Goal: Information Seeking & Learning: Understand process/instructions

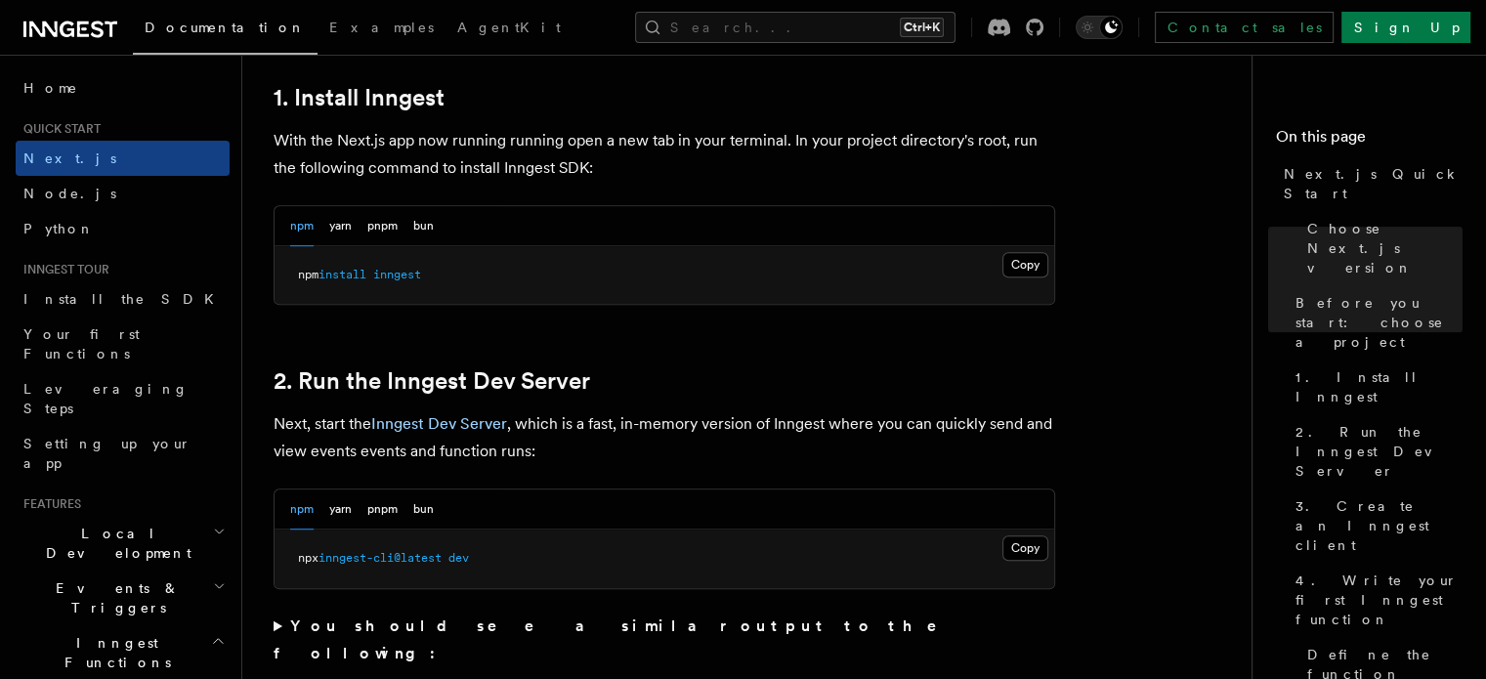
scroll to position [1083, 0]
click at [1027, 262] on button "Copy Copied" at bounding box center [1026, 264] width 46 height 25
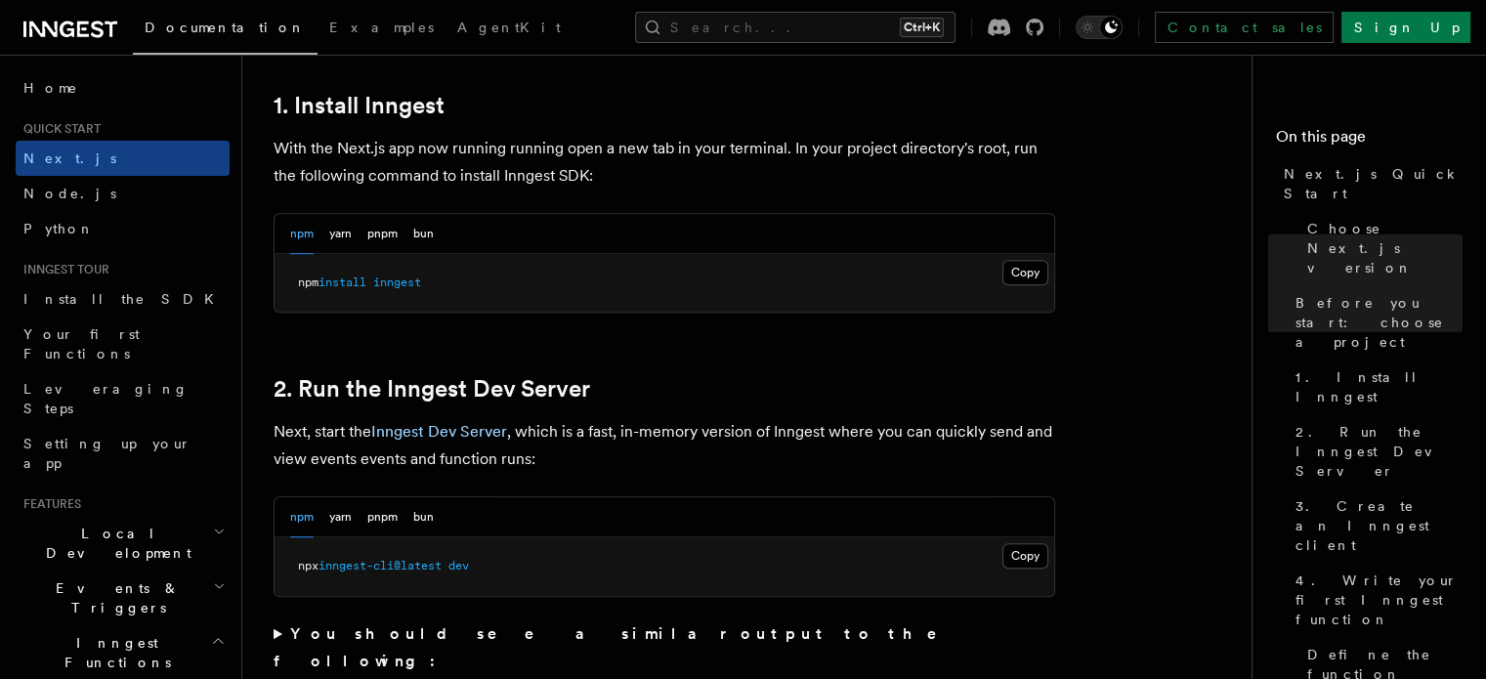
scroll to position [1087, 0]
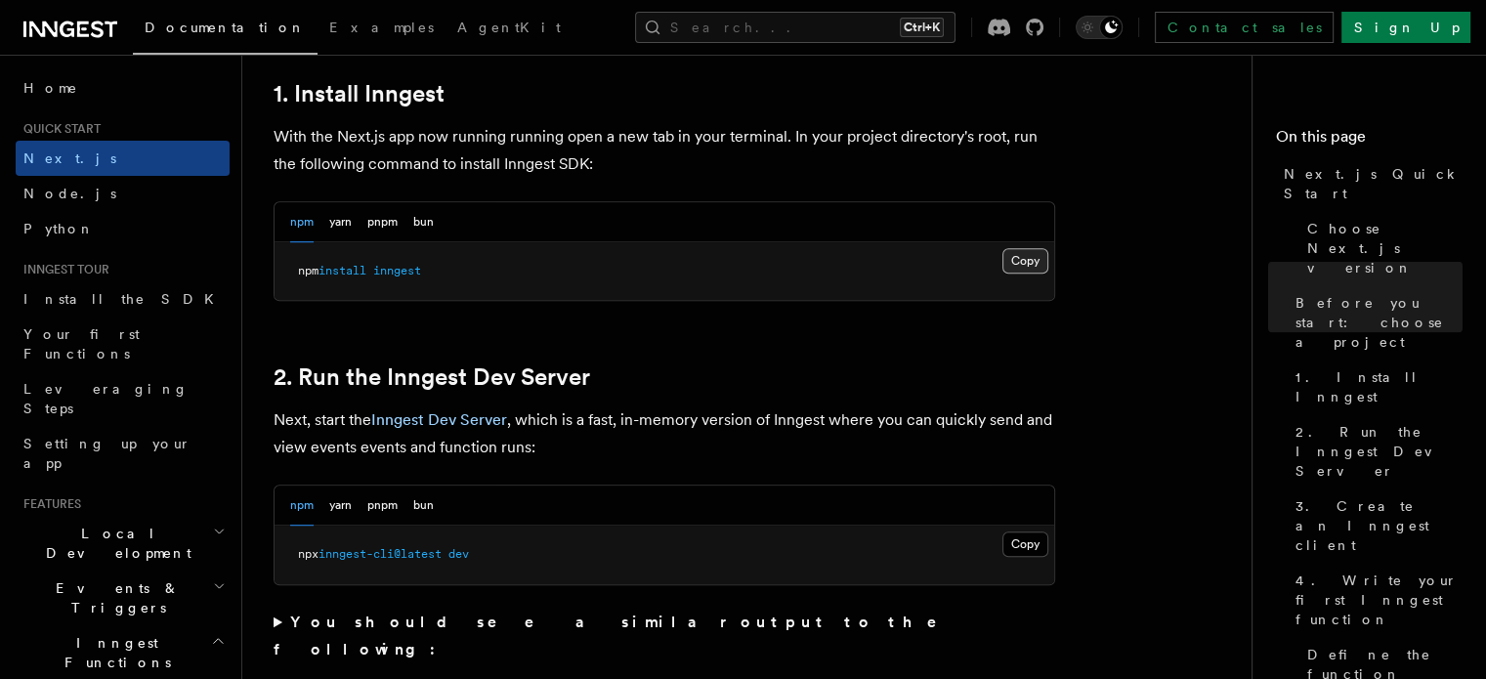
click at [1037, 248] on button "Copy Copied" at bounding box center [1026, 260] width 46 height 25
click at [1014, 261] on button "Copy Copied" at bounding box center [1026, 260] width 46 height 25
click at [1028, 546] on button "Copy Copied" at bounding box center [1026, 544] width 46 height 25
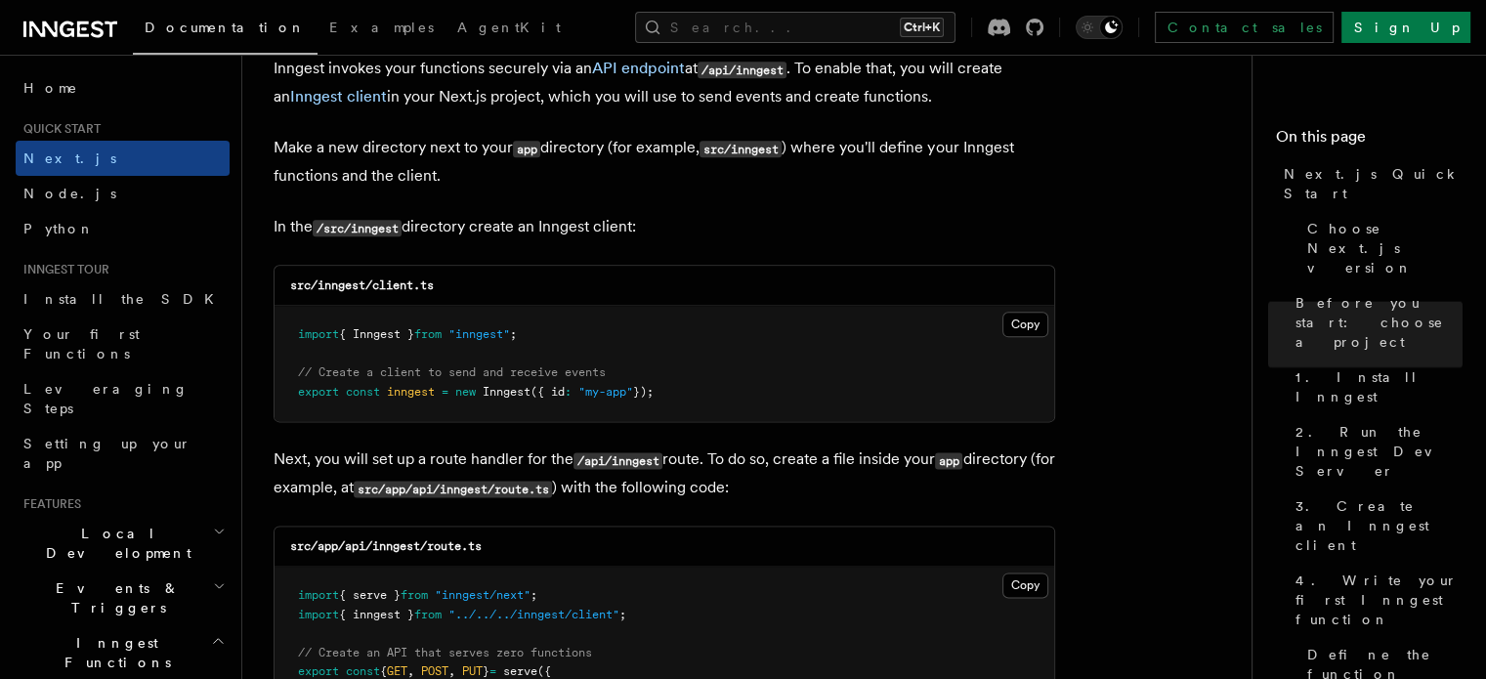
scroll to position [2381, 0]
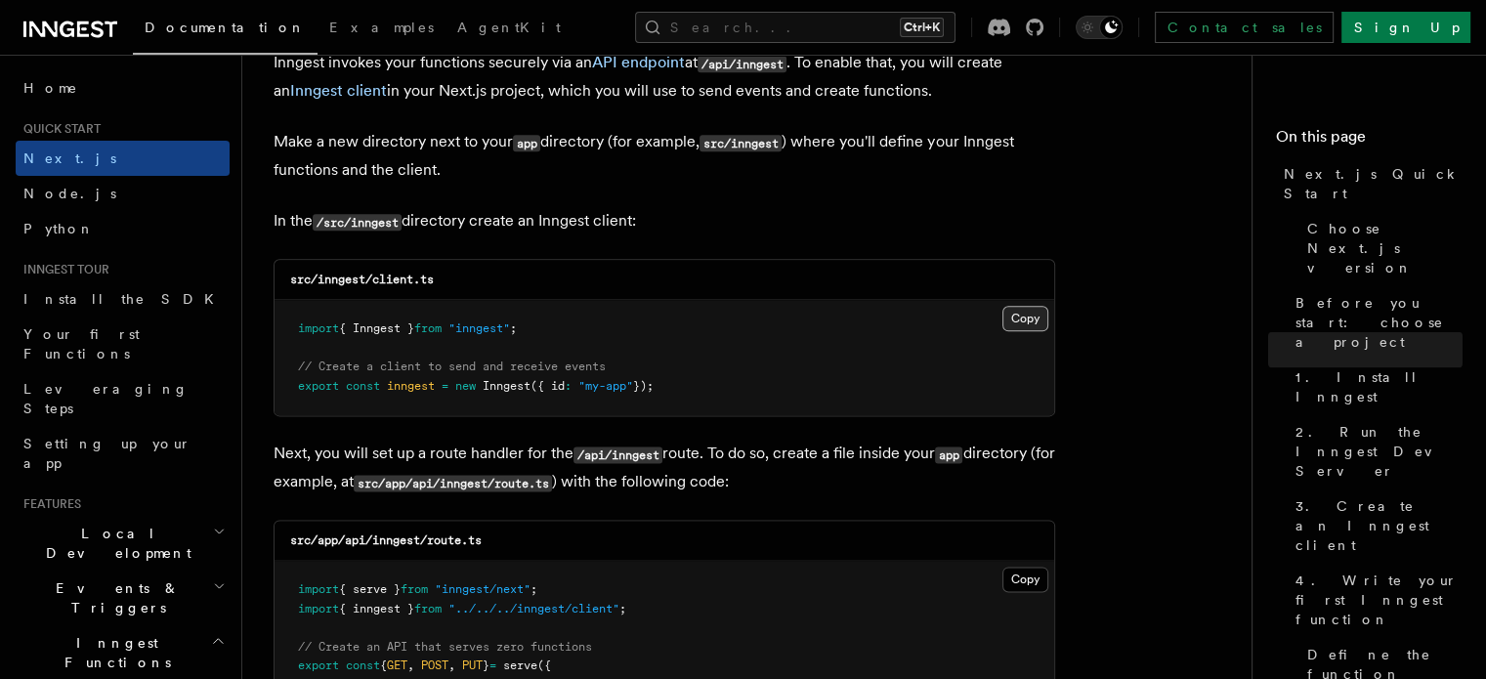
click at [1021, 319] on button "Copy Copied" at bounding box center [1026, 318] width 46 height 25
click at [1032, 320] on button "Copy Copied" at bounding box center [1026, 318] width 46 height 25
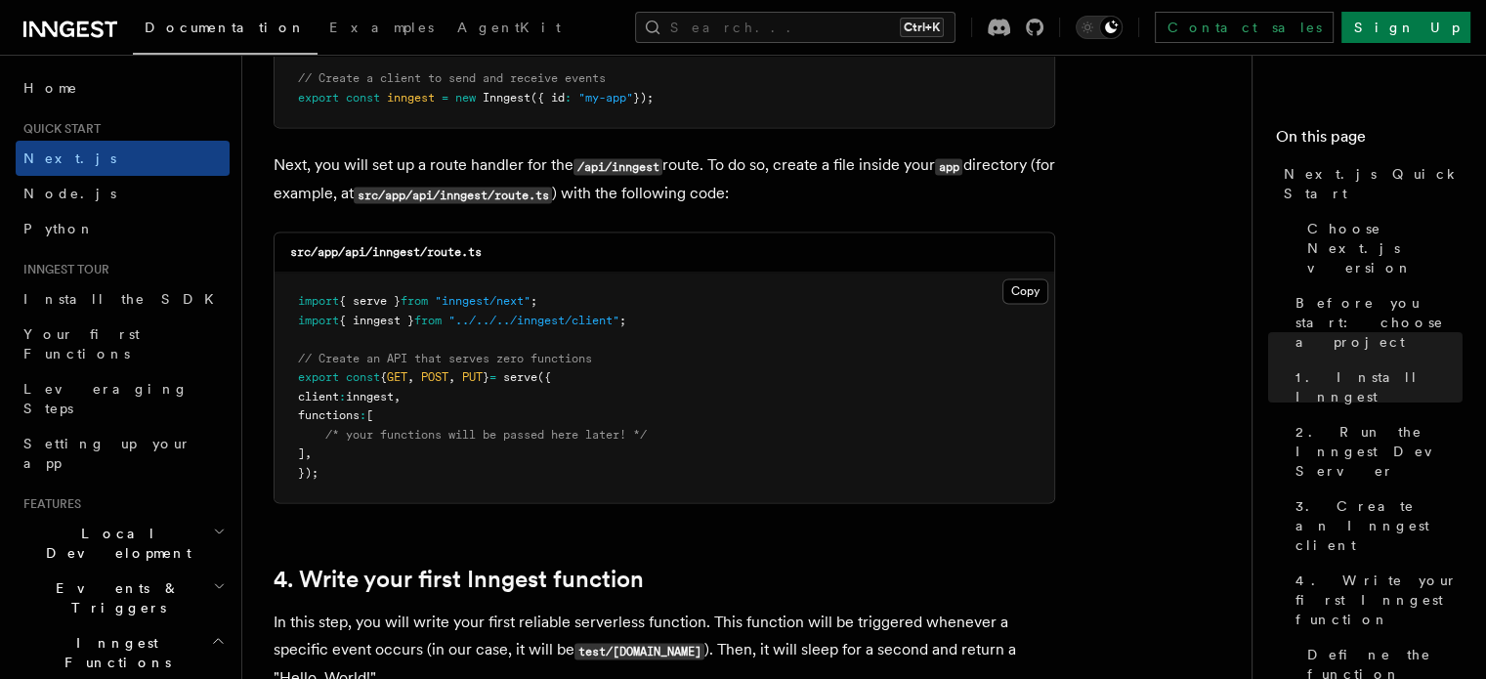
scroll to position [2676, 0]
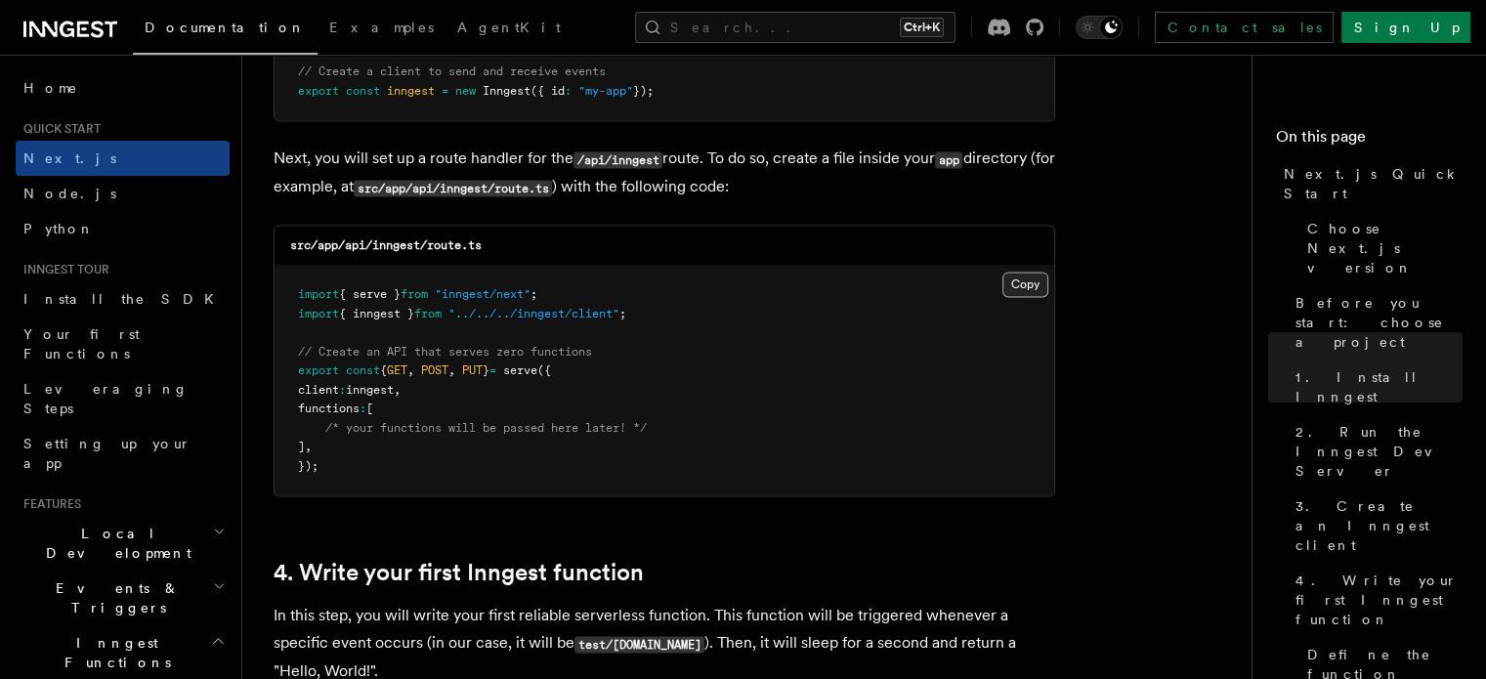
click at [1040, 286] on button "Copy Copied" at bounding box center [1026, 284] width 46 height 25
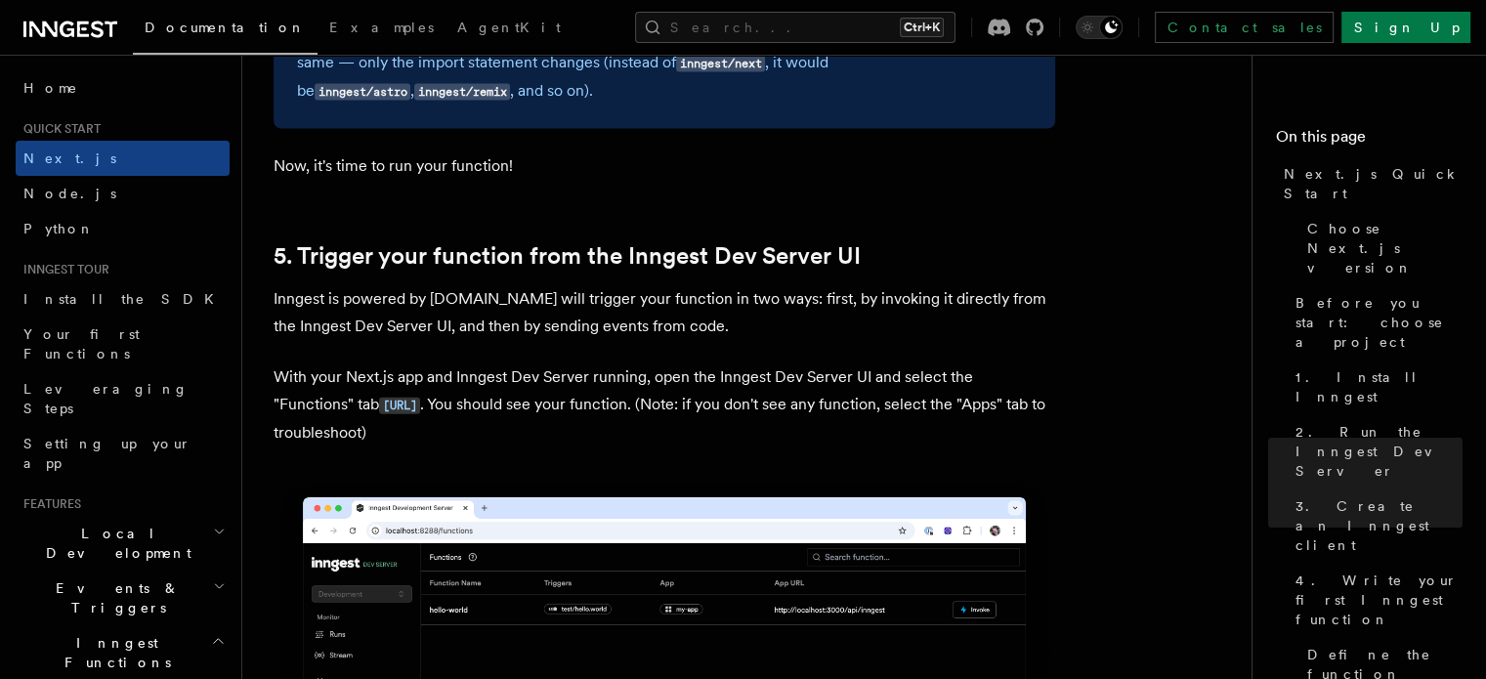
scroll to position [4362, 0]
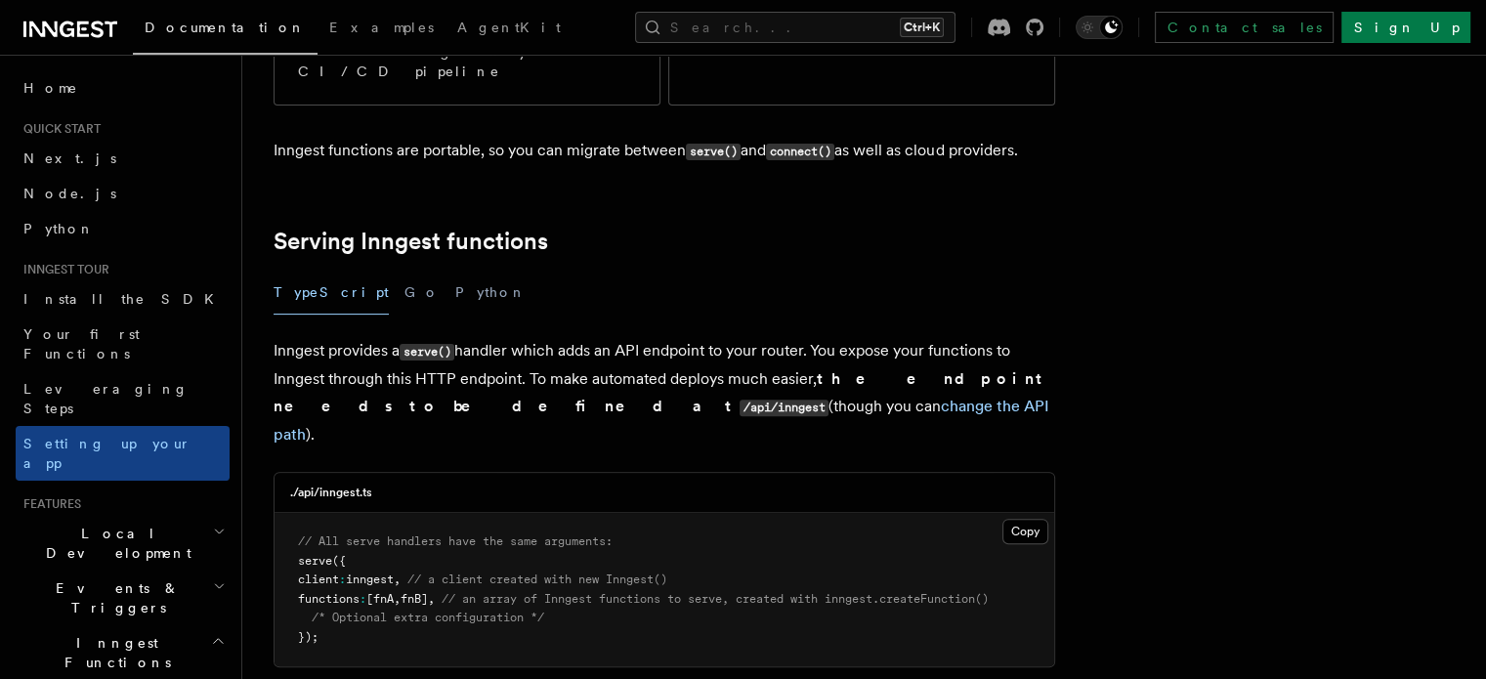
scroll to position [500, 0]
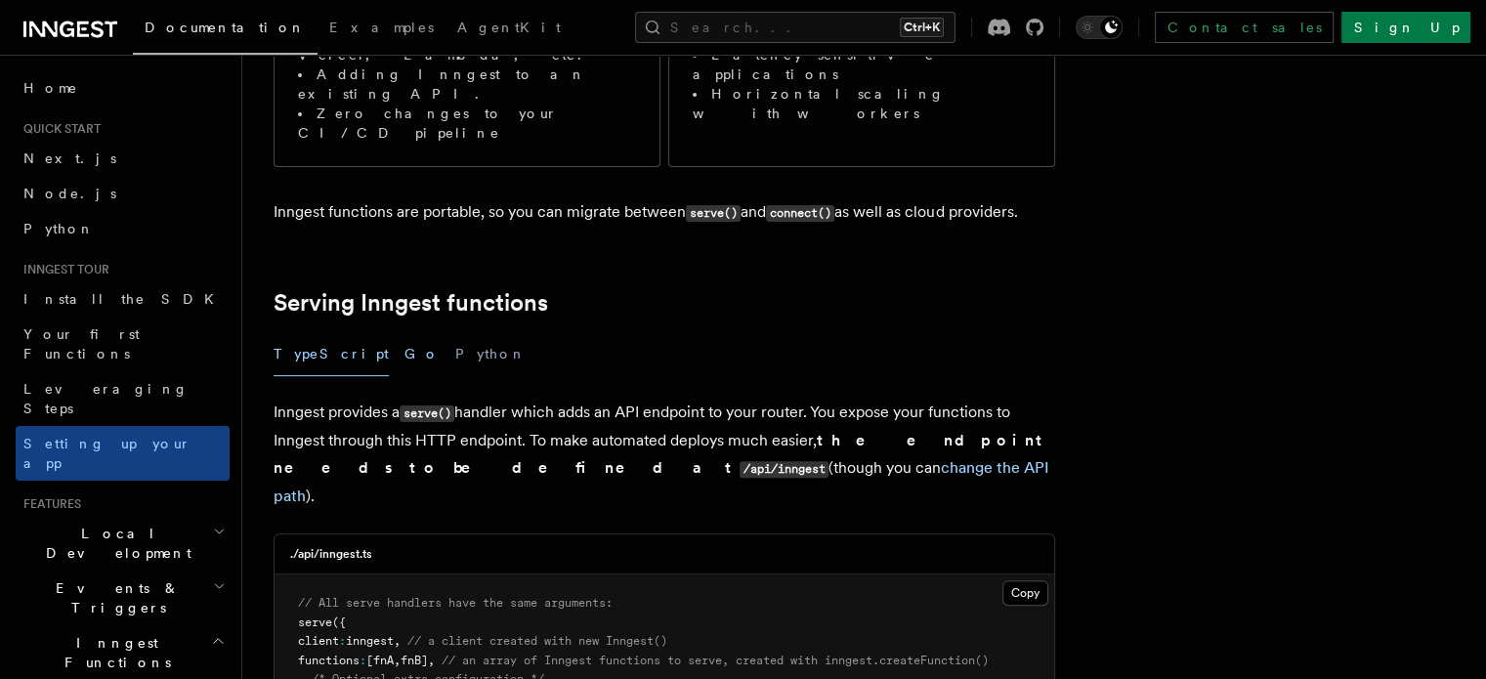
click at [405, 332] on button "Go" at bounding box center [422, 354] width 35 height 44
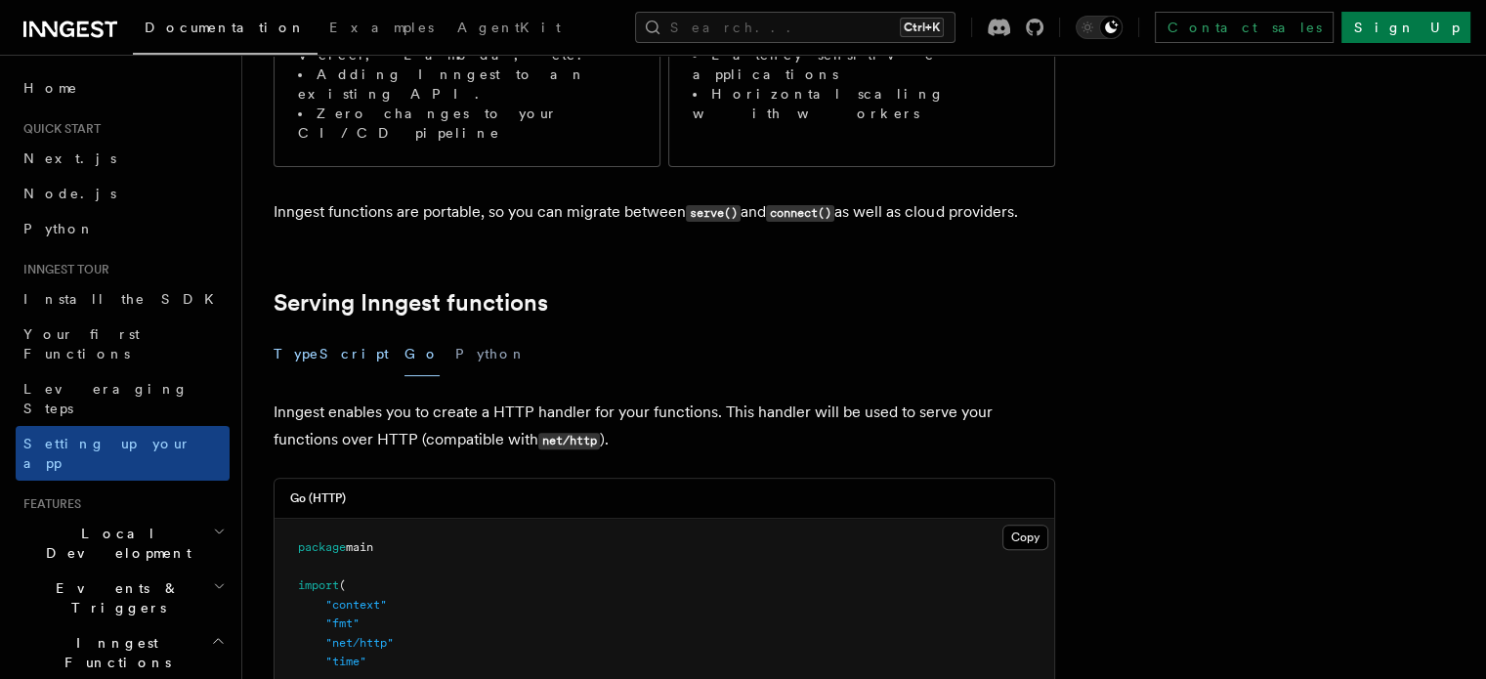
click at [321, 332] on button "TypeScript" at bounding box center [331, 354] width 115 height 44
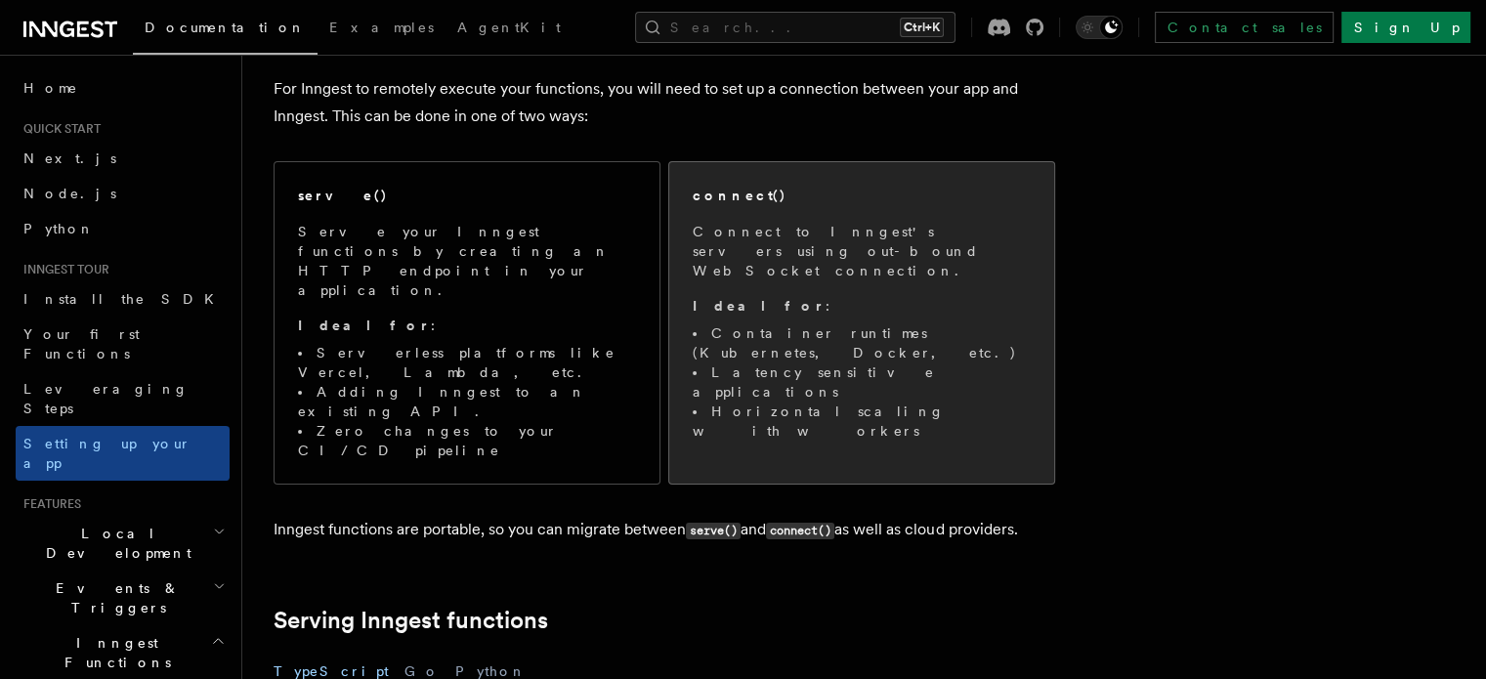
scroll to position [180, 0]
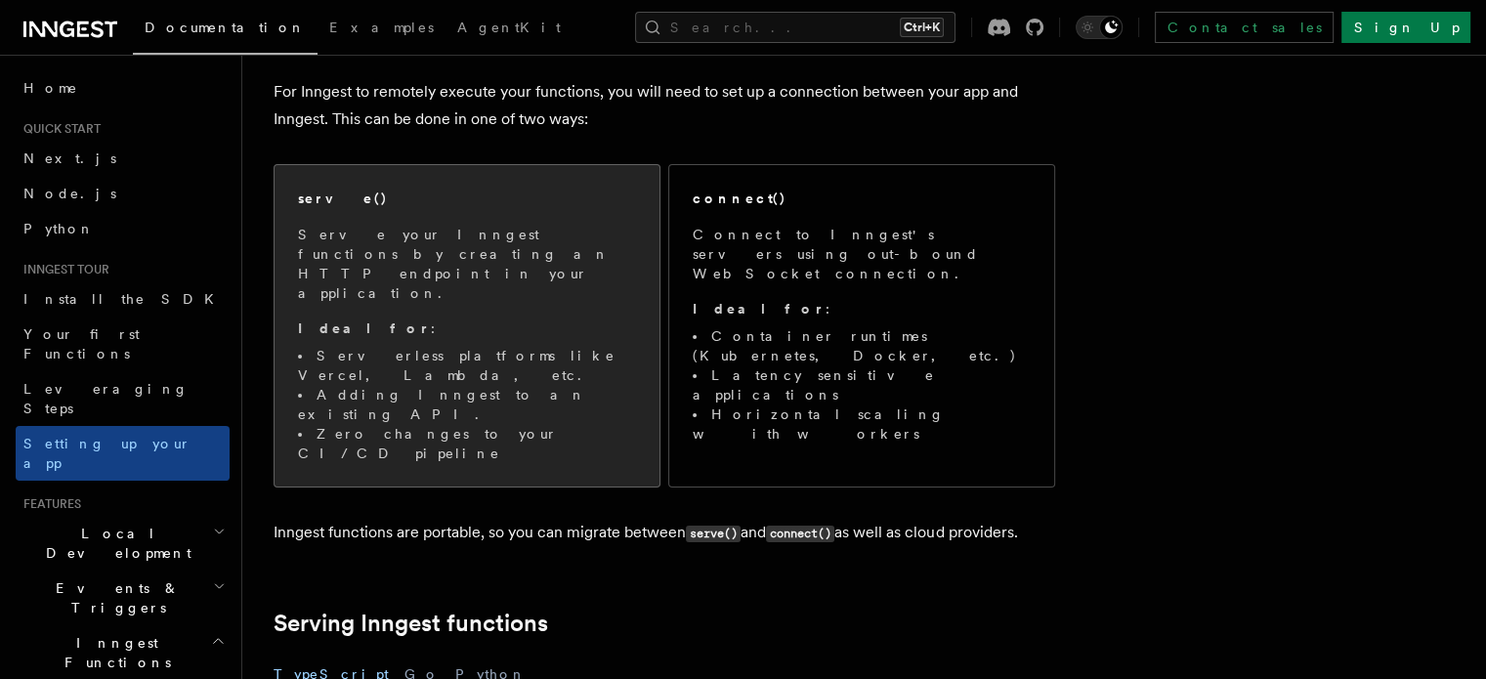
click at [500, 319] on p "Ideal for :" at bounding box center [467, 329] width 338 height 20
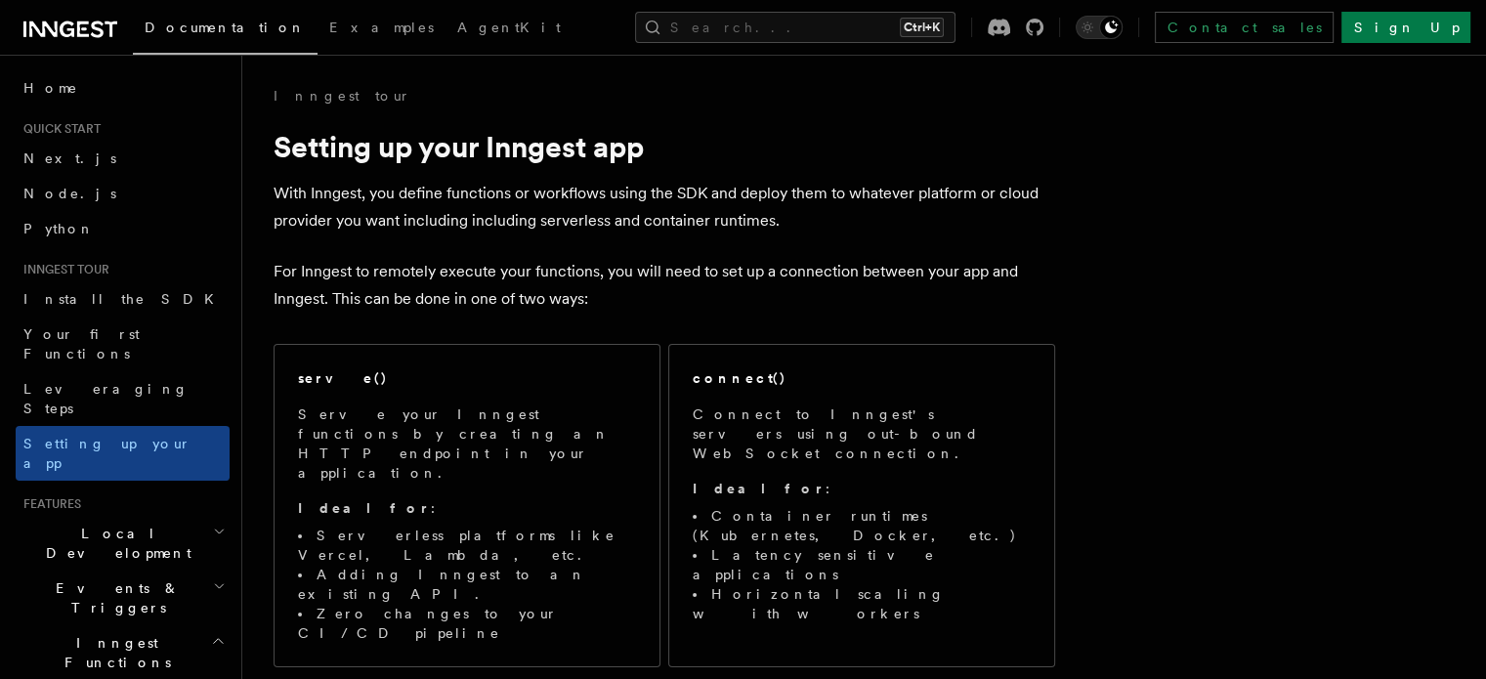
click at [35, 42] on div "Documentation Examples AgentKit Search... Ctrl+K Contact sales Sign Up" at bounding box center [743, 27] width 1486 height 55
click at [65, 25] on icon at bounding box center [70, 29] width 94 height 23
